Goal: Information Seeking & Learning: Check status

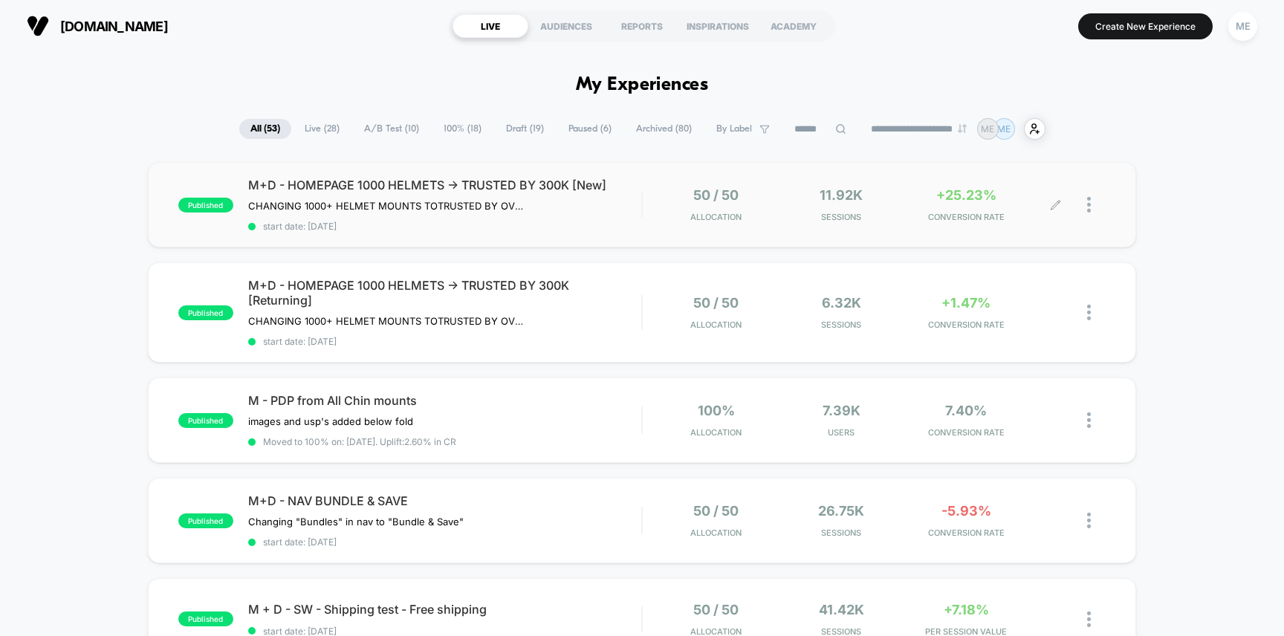
click at [644, 205] on div "50 / 50 Allocation 11.92k Sessions +25.23% CONVERSION RATE" at bounding box center [875, 204] width 464 height 35
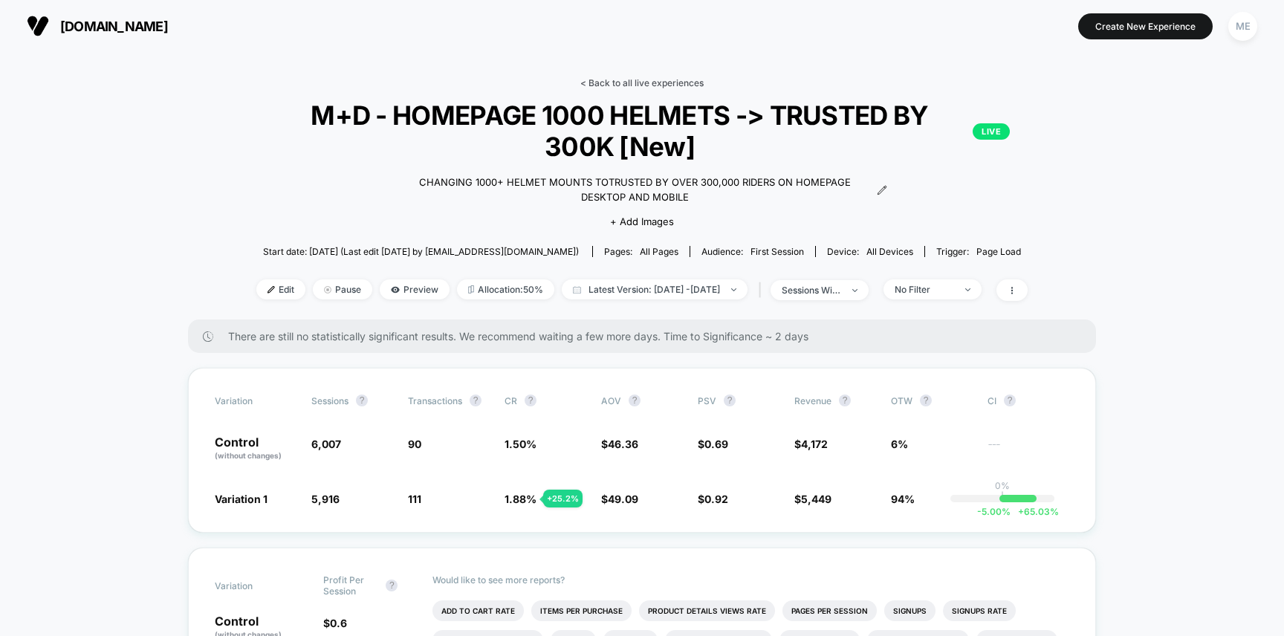
click at [615, 79] on link "< Back to all live experiences" at bounding box center [641, 82] width 123 height 11
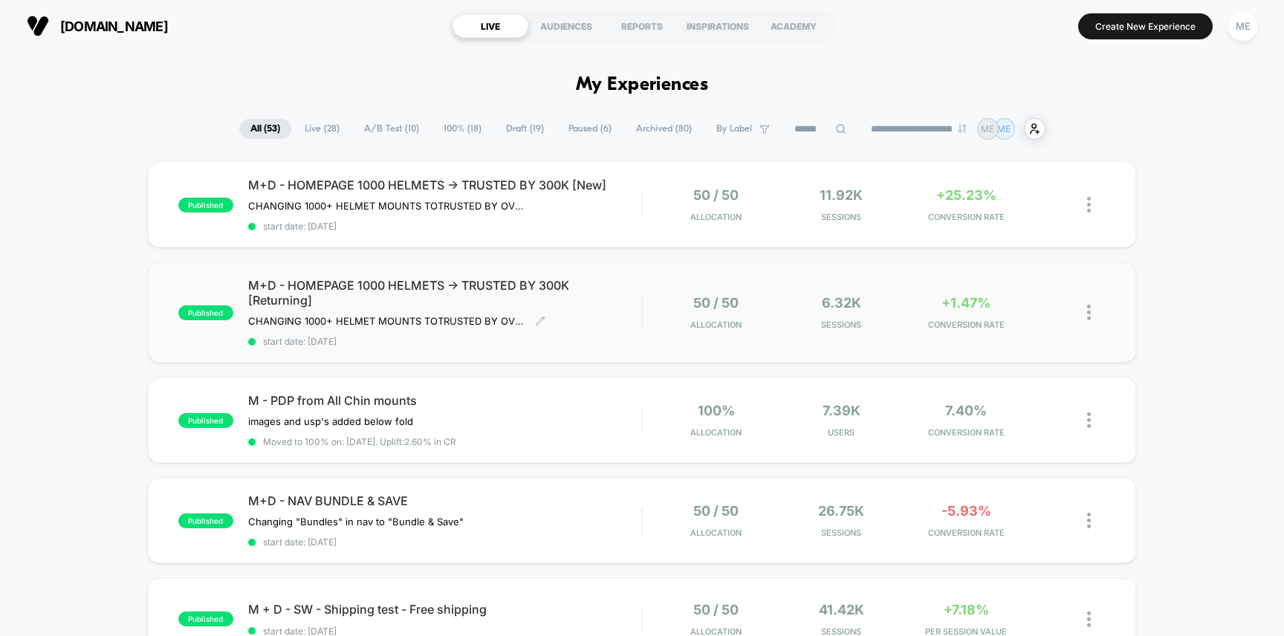
click at [608, 293] on span "M+D - HOMEPAGE 1000 HELMETS -> TRUSTED BY 300K [Returning]" at bounding box center [445, 293] width 394 height 30
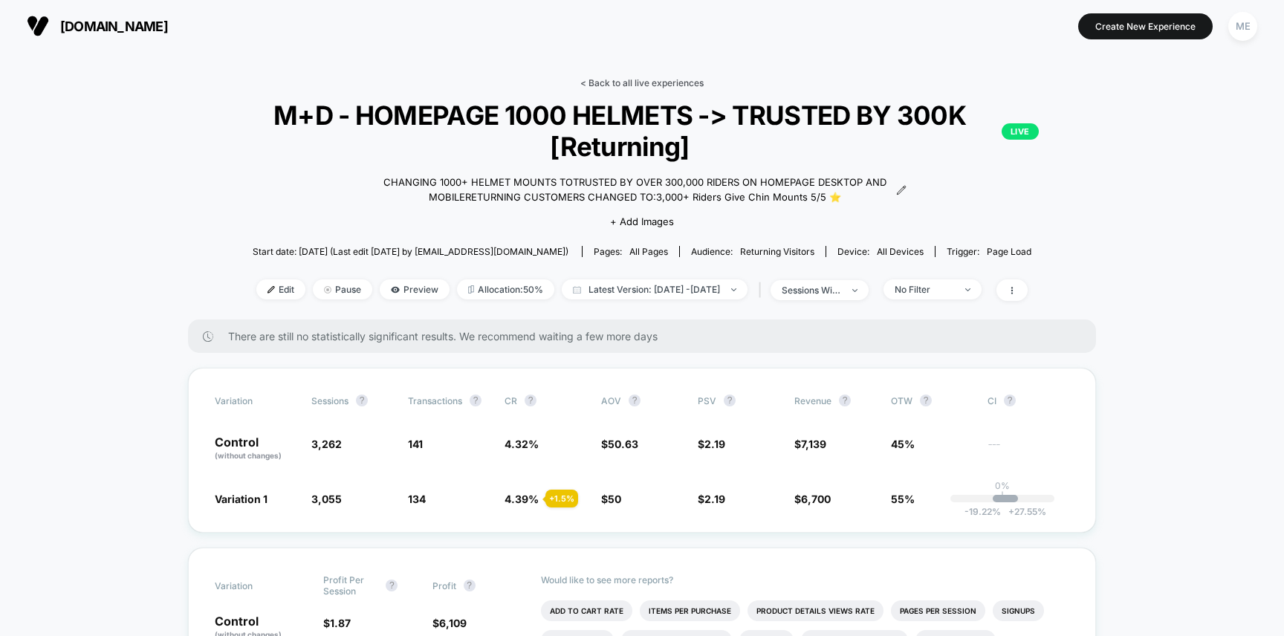
click at [608, 84] on link "< Back to all live experiences" at bounding box center [641, 82] width 123 height 11
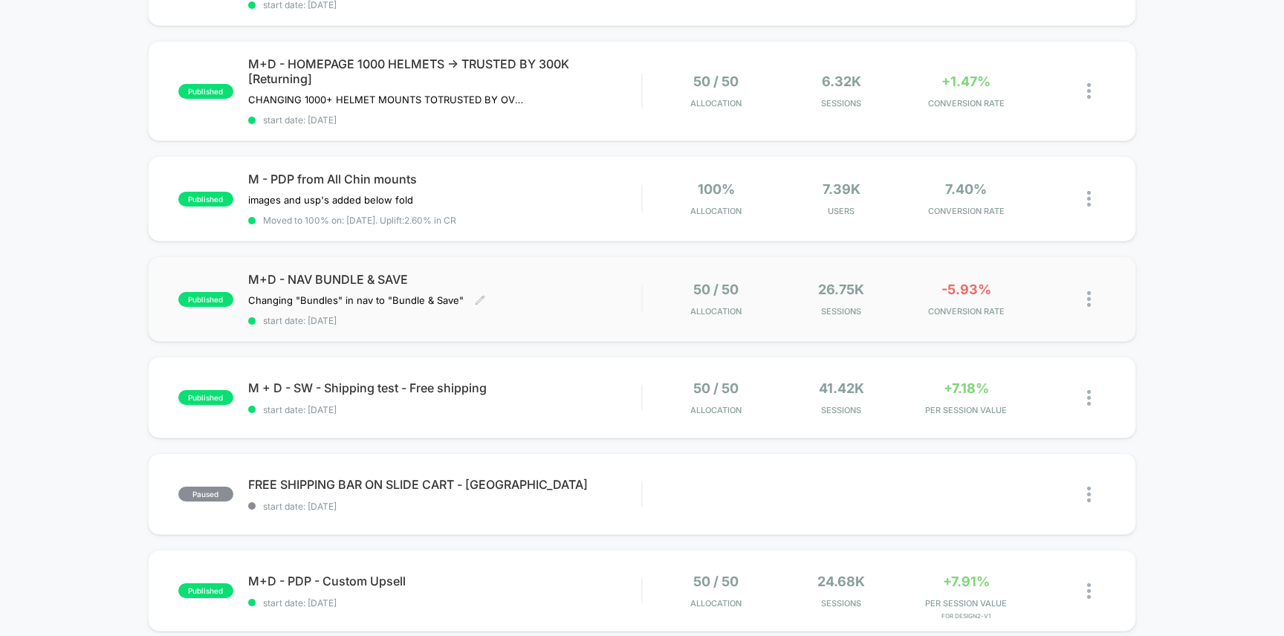
scroll to position [324, 0]
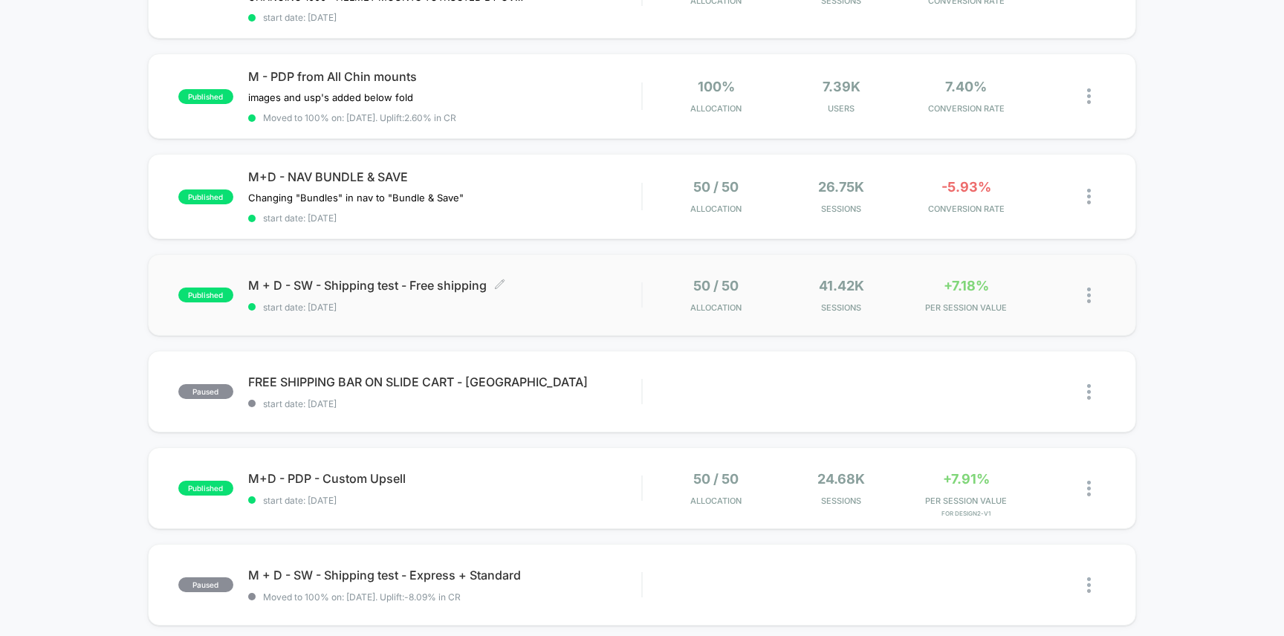
click at [623, 281] on span "M + D - SW - Shipping test - Free shipping Click to edit experience details" at bounding box center [445, 285] width 394 height 15
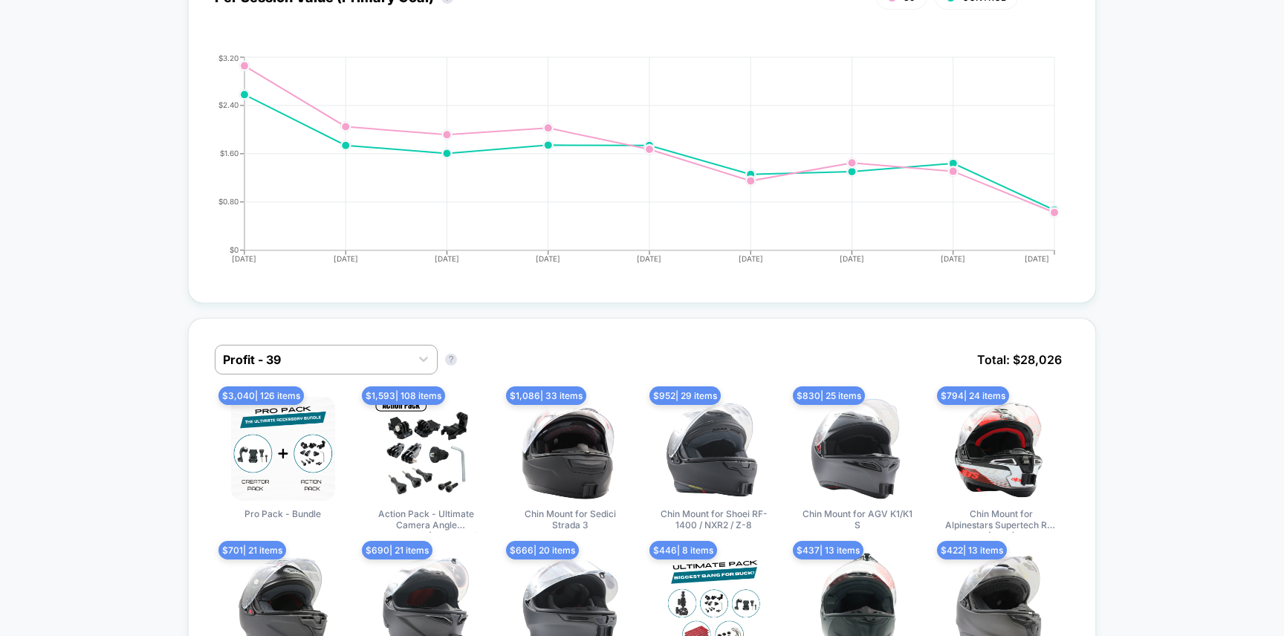
scroll to position [814, 0]
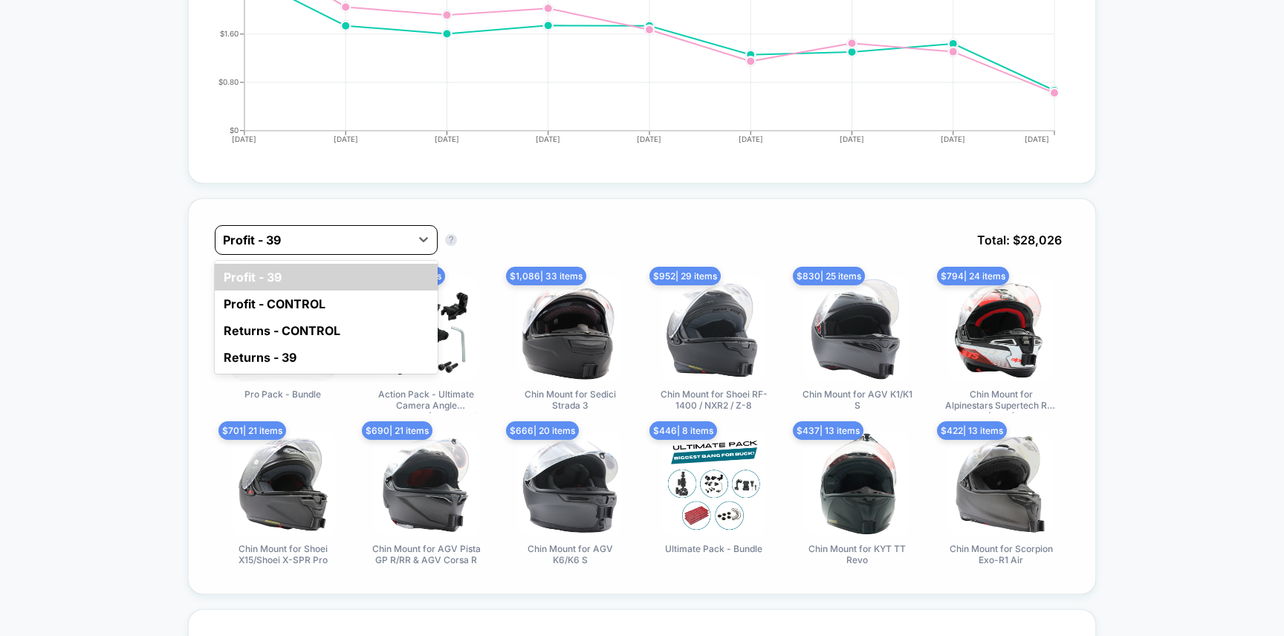
click at [351, 242] on div at bounding box center [313, 240] width 180 height 18
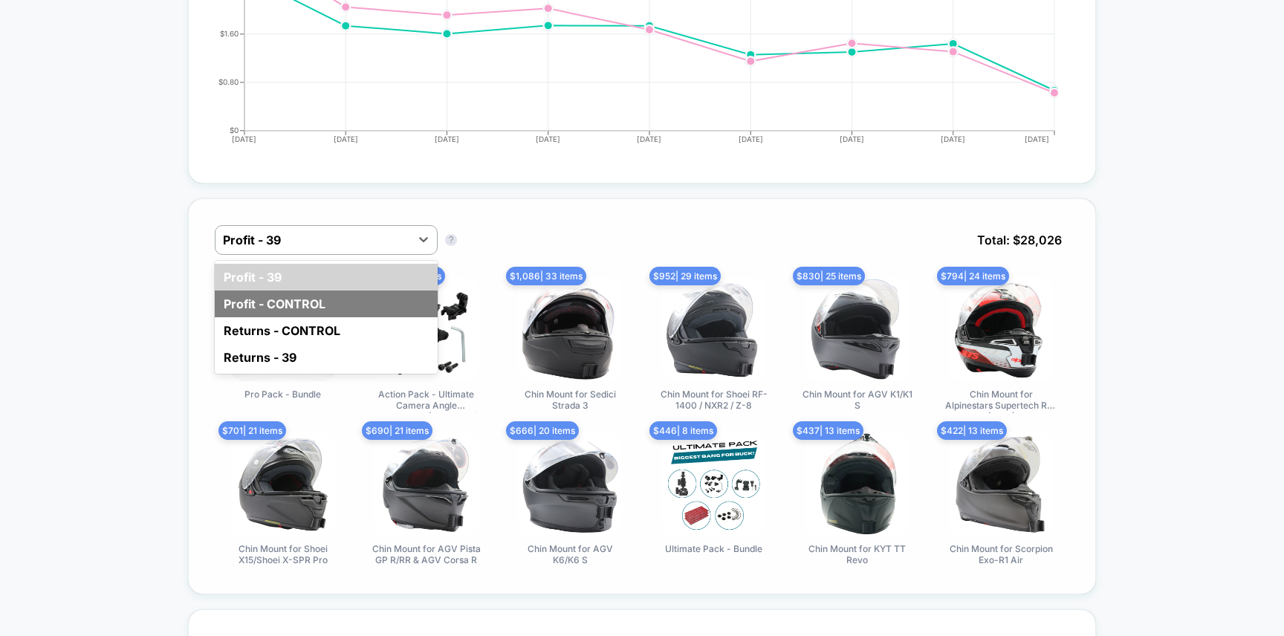
click at [321, 305] on div "Profit - CONTROL" at bounding box center [326, 304] width 223 height 27
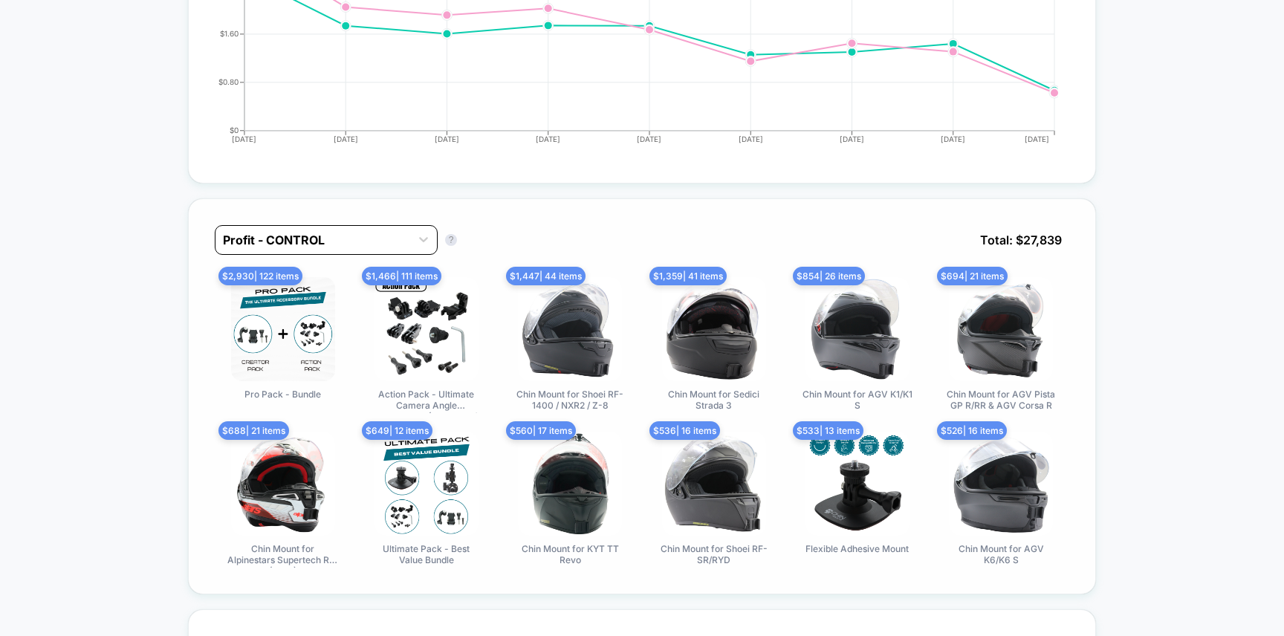
click at [301, 245] on div at bounding box center [313, 240] width 180 height 18
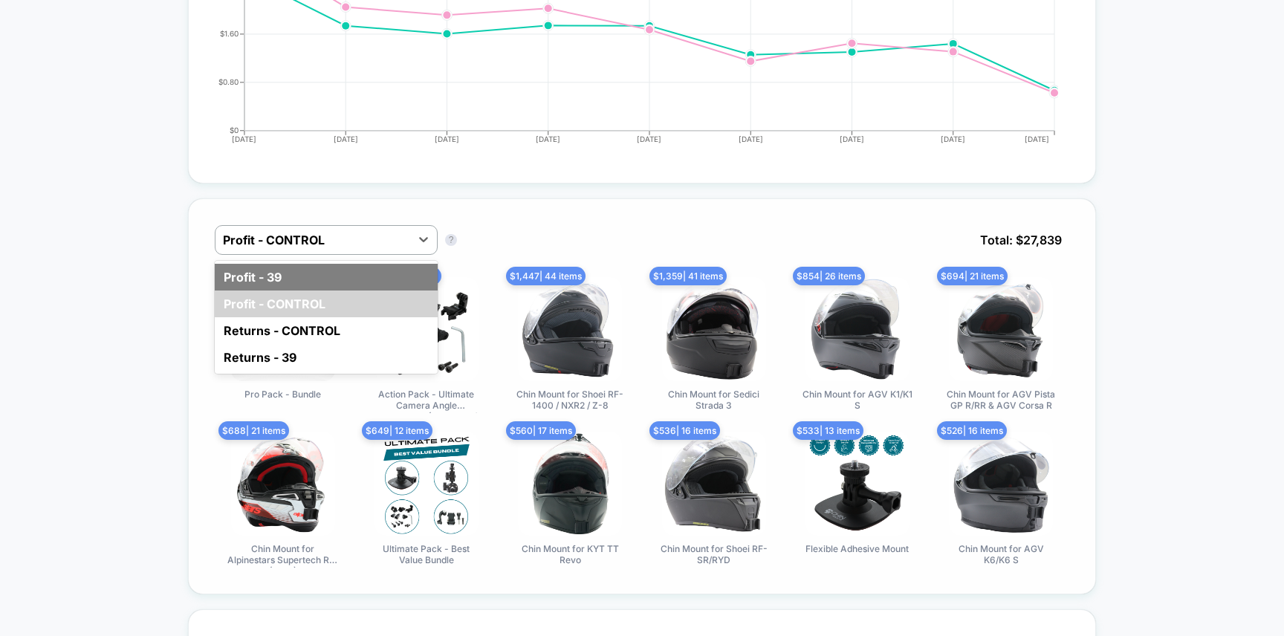
click at [295, 270] on div "Profit - 39" at bounding box center [326, 277] width 223 height 27
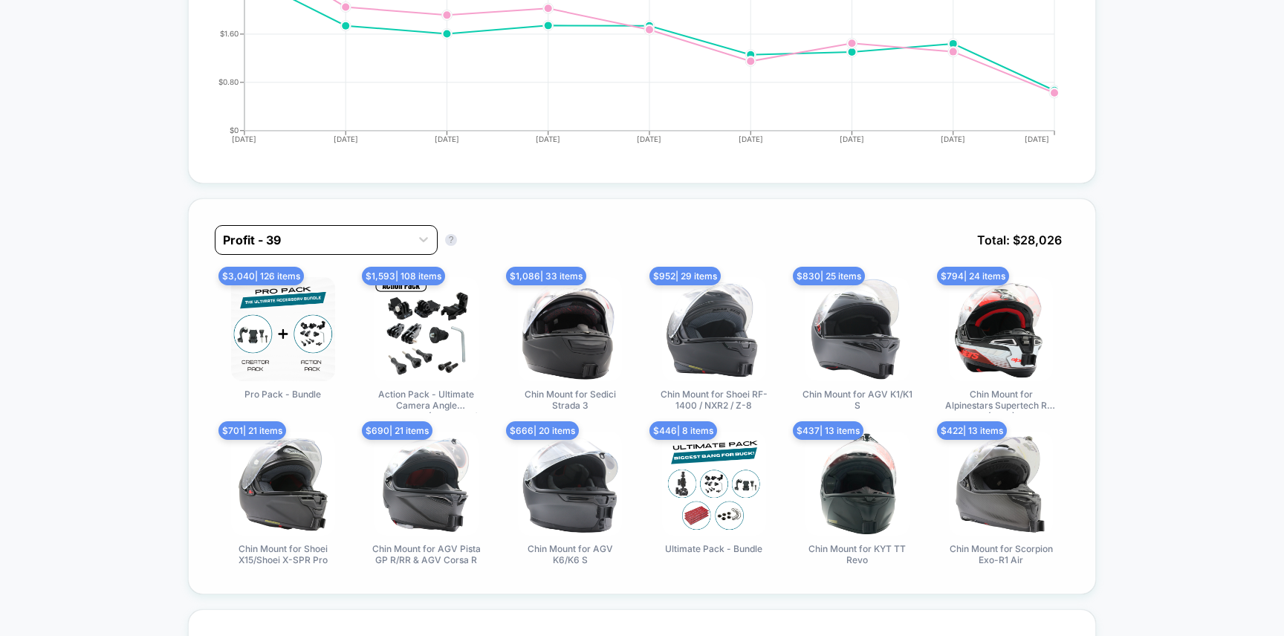
click at [316, 238] on div at bounding box center [313, 240] width 180 height 18
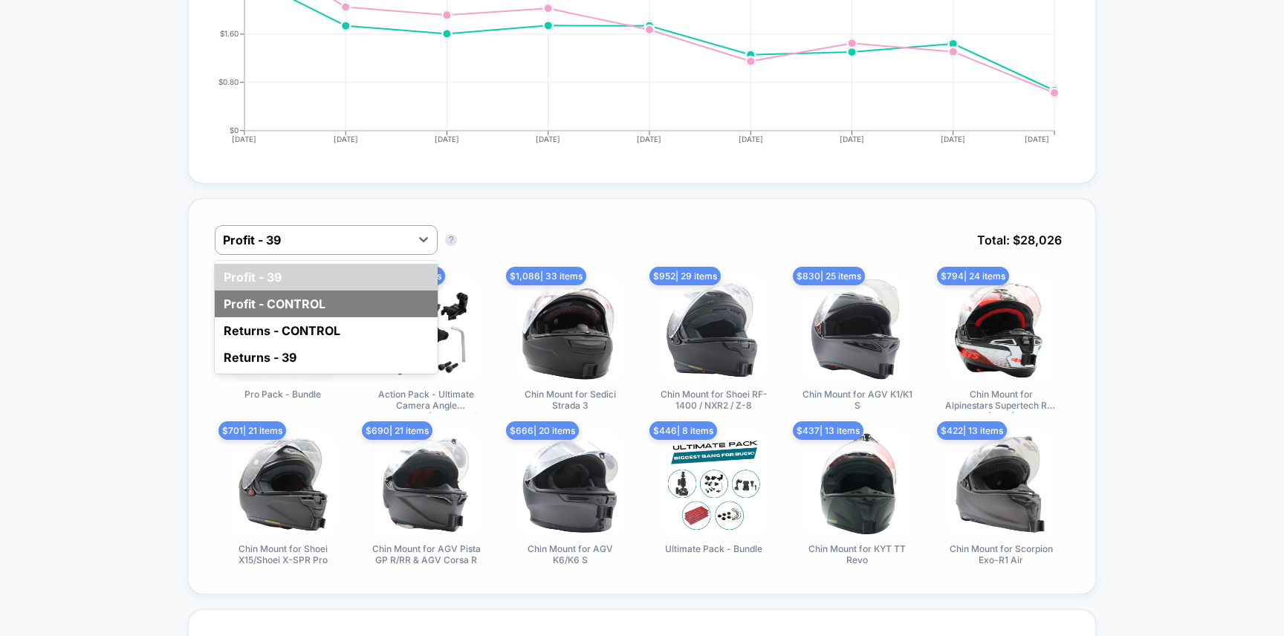
click at [308, 292] on div "Profit - CONTROL" at bounding box center [326, 304] width 223 height 27
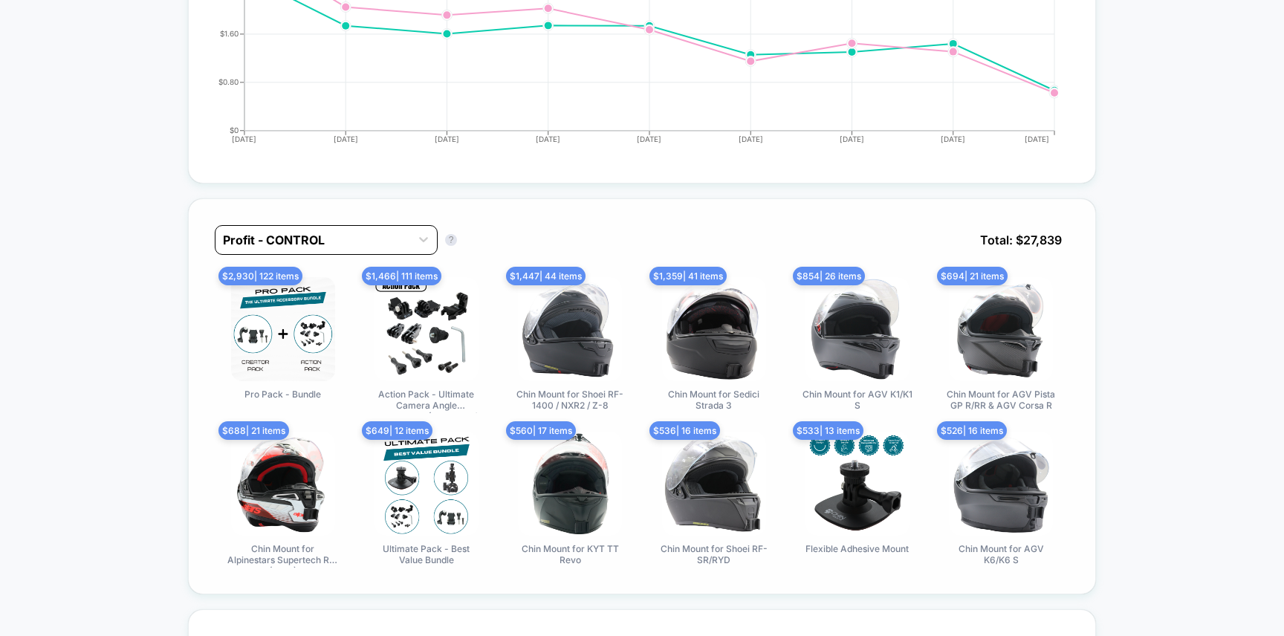
click at [301, 234] on div at bounding box center [313, 240] width 180 height 18
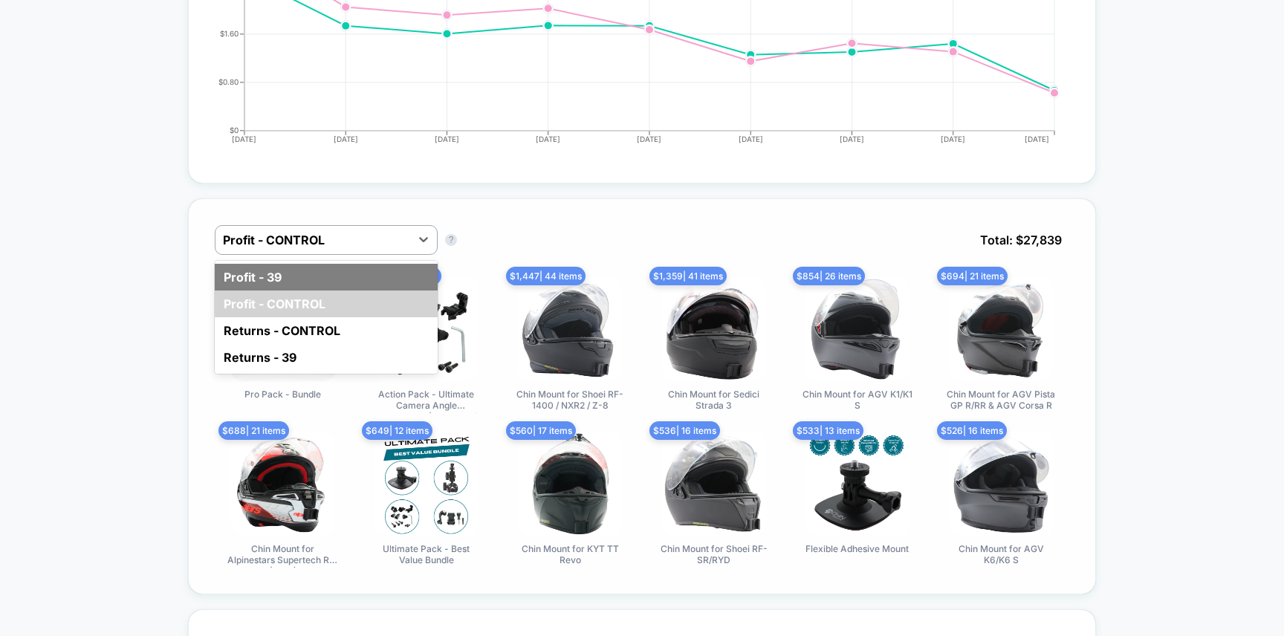
click at [295, 266] on div "Profit - 39" at bounding box center [326, 277] width 223 height 27
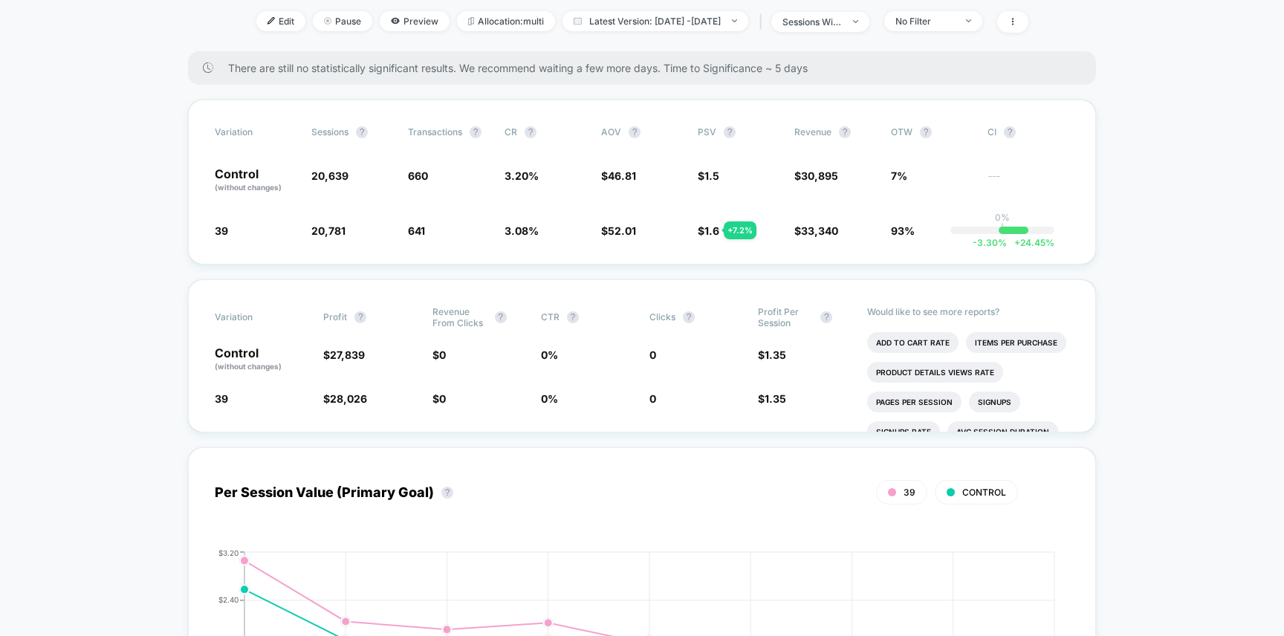
scroll to position [0, 0]
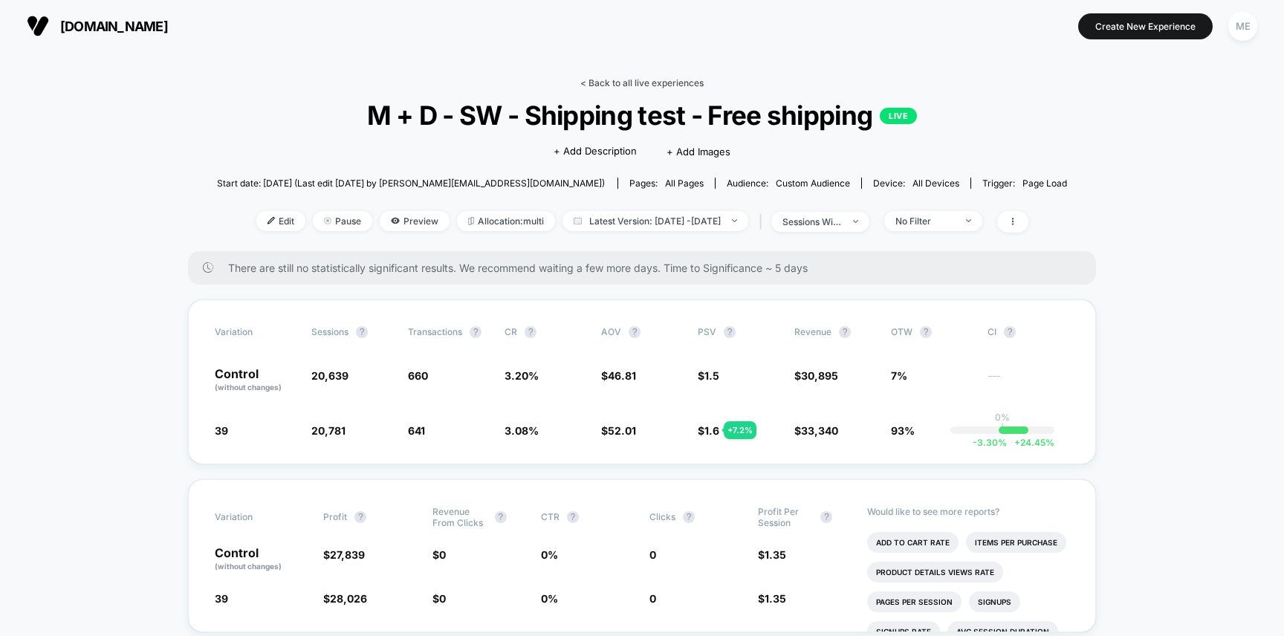
click at [632, 77] on link "< Back to all live experiences" at bounding box center [641, 82] width 123 height 11
